Goal: Navigation & Orientation: Go to known website

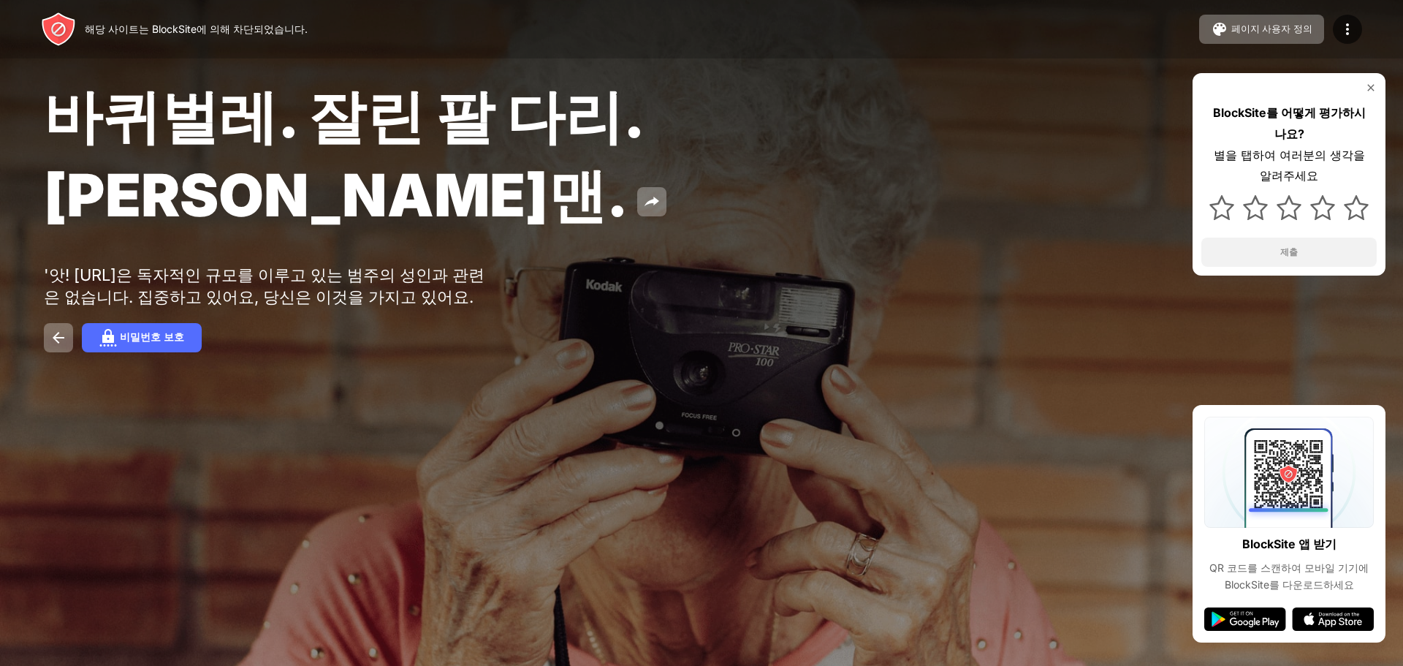
click at [1370, 88] on img at bounding box center [1371, 88] width 12 height 12
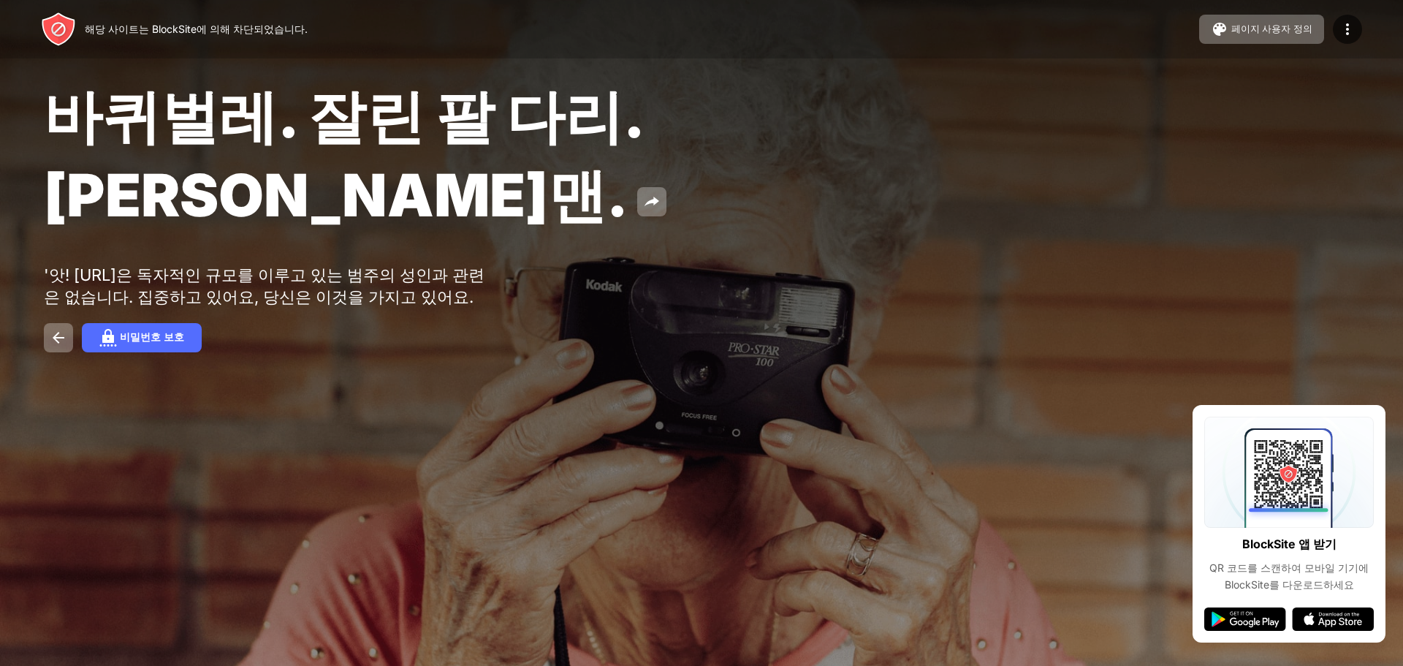
click at [1137, 159] on div "바퀴벌레. 잘린 팔 다리. 존 굿맨. '앗! search-redirect.com은 독자적인 규모를 이루고 있는 범주의 성인과 관련은 없습니다.…" at bounding box center [701, 215] width 1403 height 431
